Goal: Task Accomplishment & Management: Complete application form

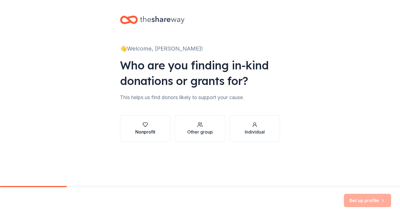
click at [139, 125] on div "button" at bounding box center [145, 125] width 20 height 6
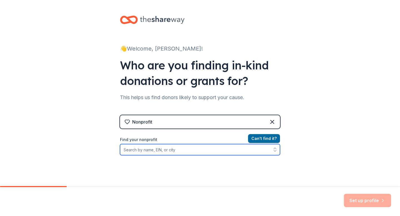
click at [188, 151] on input "Find your nonprofit" at bounding box center [200, 149] width 160 height 11
type input "8"
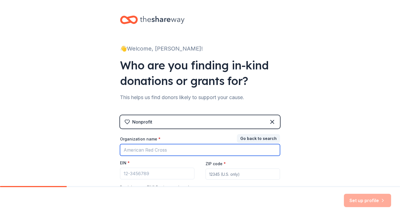
click at [139, 149] on input "Organization name *" at bounding box center [200, 150] width 160 height 12
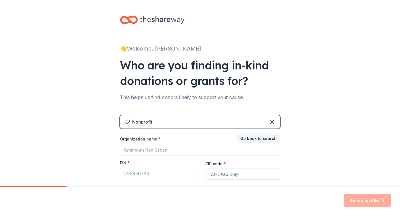
click at [158, 127] on div "Nonprofit" at bounding box center [200, 121] width 160 height 13
click at [263, 138] on button "Go back to search" at bounding box center [258, 138] width 43 height 9
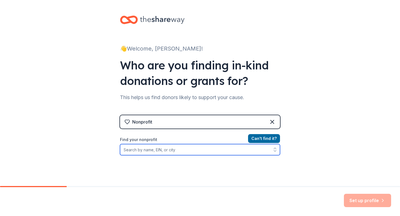
click at [143, 153] on input "Find your nonprofit" at bounding box center [200, 149] width 160 height 11
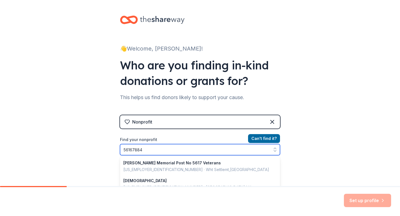
type input "561678846"
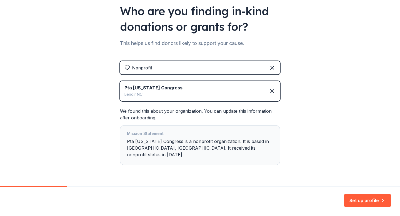
scroll to position [64, 0]
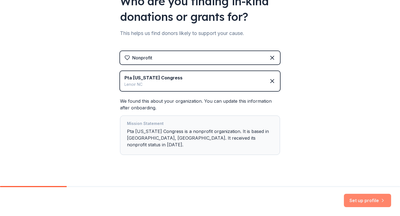
click at [363, 201] on button "Set up profile" at bounding box center [367, 200] width 47 height 13
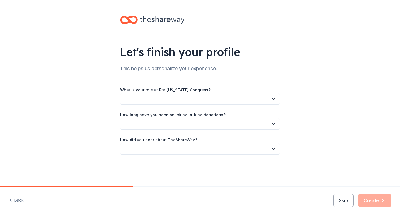
click at [183, 105] on div "What is your role at Pta [US_STATE] Congress? How long have you been soliciting…" at bounding box center [200, 120] width 160 height 68
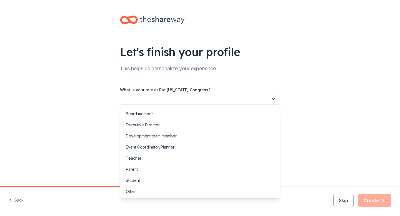
click at [183, 99] on button "button" at bounding box center [200, 99] width 160 height 12
click at [151, 147] on div "Event Coordinator/Planner" at bounding box center [150, 147] width 49 height 7
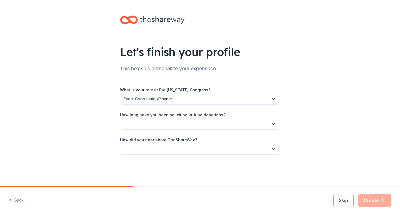
click at [194, 125] on button "button" at bounding box center [200, 124] width 160 height 12
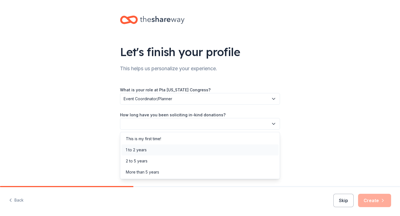
click at [163, 152] on div "1 to 2 years" at bounding box center [199, 149] width 157 height 11
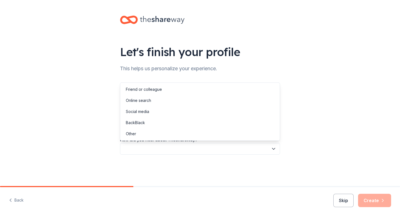
click at [172, 151] on button "button" at bounding box center [200, 149] width 160 height 12
click at [162, 102] on div "Online search" at bounding box center [199, 100] width 157 height 11
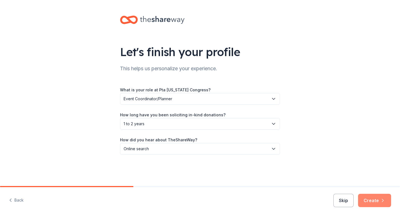
click at [379, 203] on button "Create" at bounding box center [374, 200] width 33 height 13
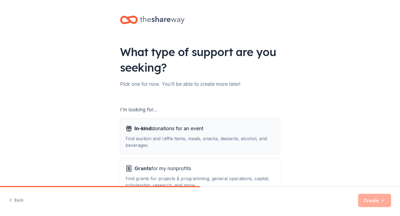
click at [191, 133] on span "In-kind donations for an event" at bounding box center [168, 128] width 69 height 9
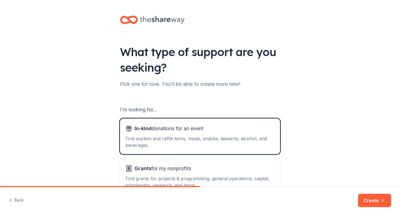
scroll to position [38, 0]
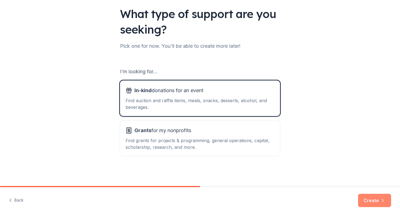
click at [370, 201] on button "Create" at bounding box center [374, 200] width 33 height 13
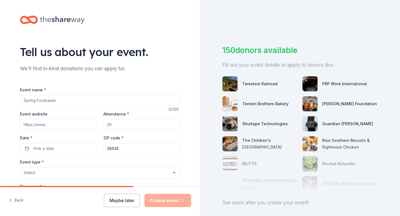
click at [54, 102] on input "Event name *" at bounding box center [100, 100] width 160 height 11
